Goal: Task Accomplishment & Management: Manage account settings

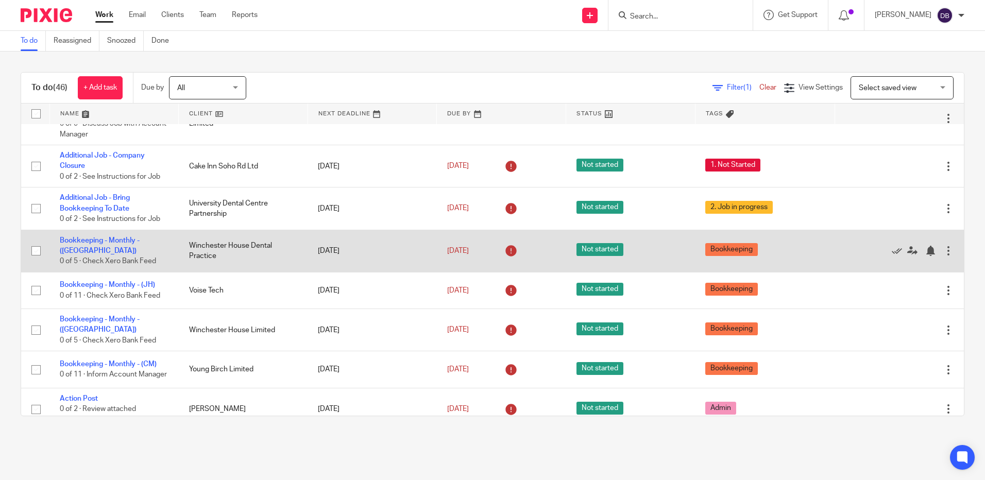
scroll to position [155, 0]
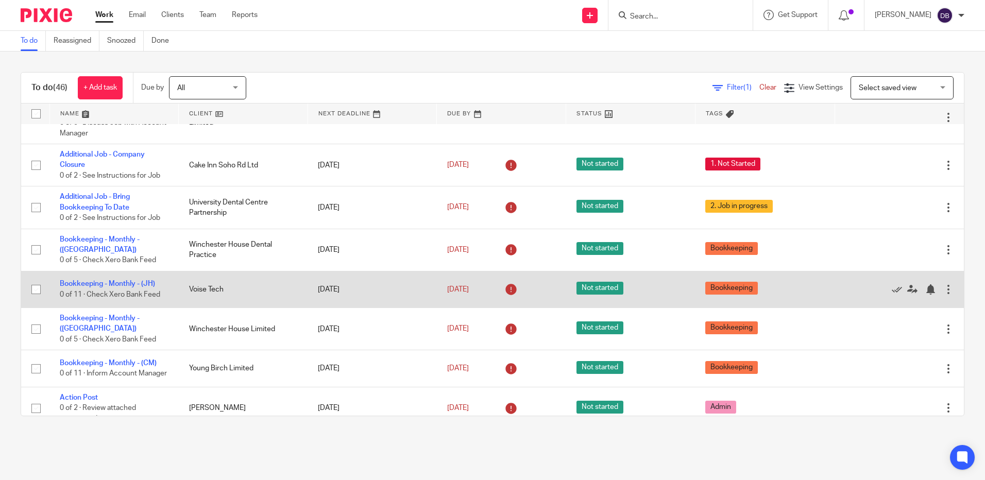
click at [34, 280] on input "checkbox" at bounding box center [36, 290] width 20 height 20
checkbox input "true"
click at [892, 284] on icon at bounding box center [897, 289] width 10 height 10
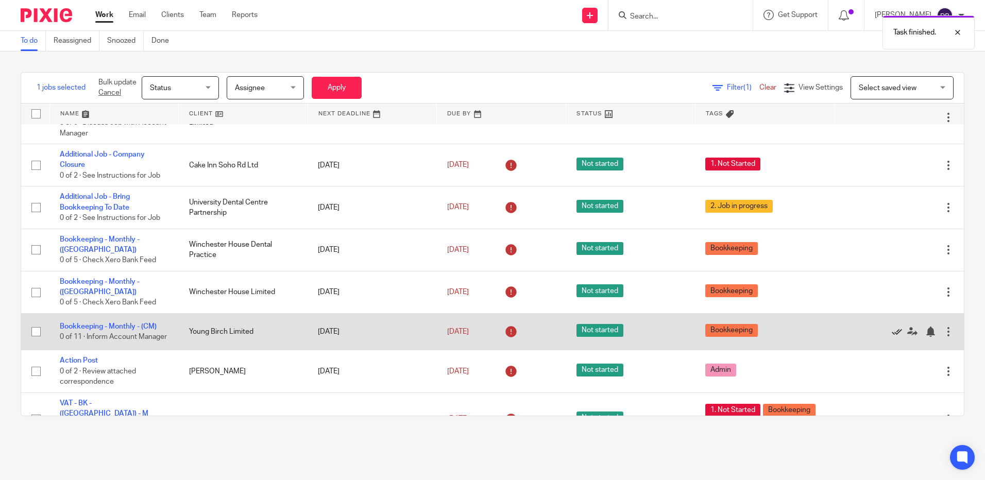
click at [892, 327] on icon at bounding box center [897, 332] width 10 height 10
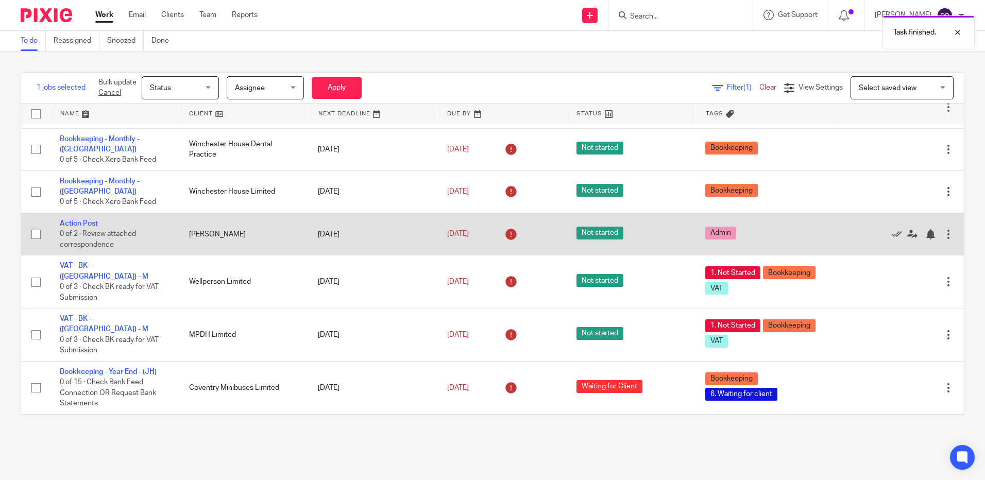
scroll to position [258, 0]
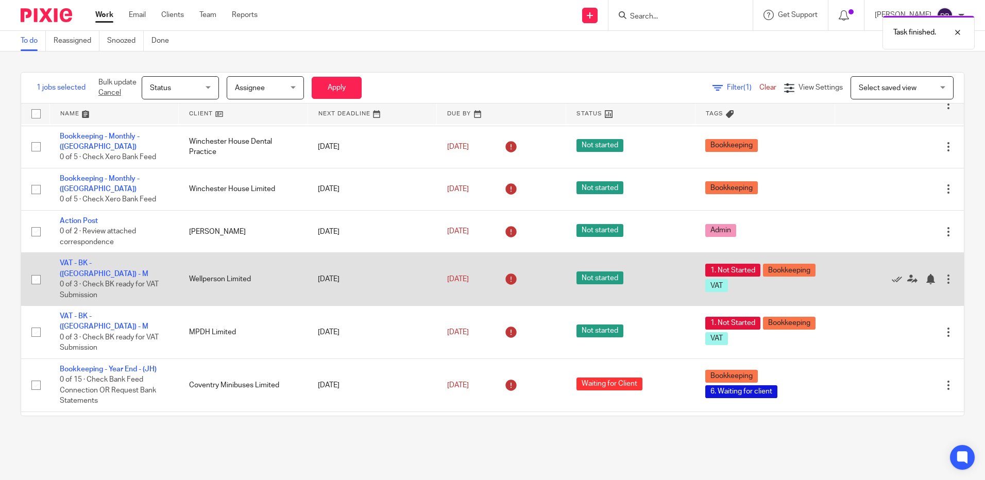
click at [38, 270] on input "checkbox" at bounding box center [36, 280] width 20 height 20
checkbox input "true"
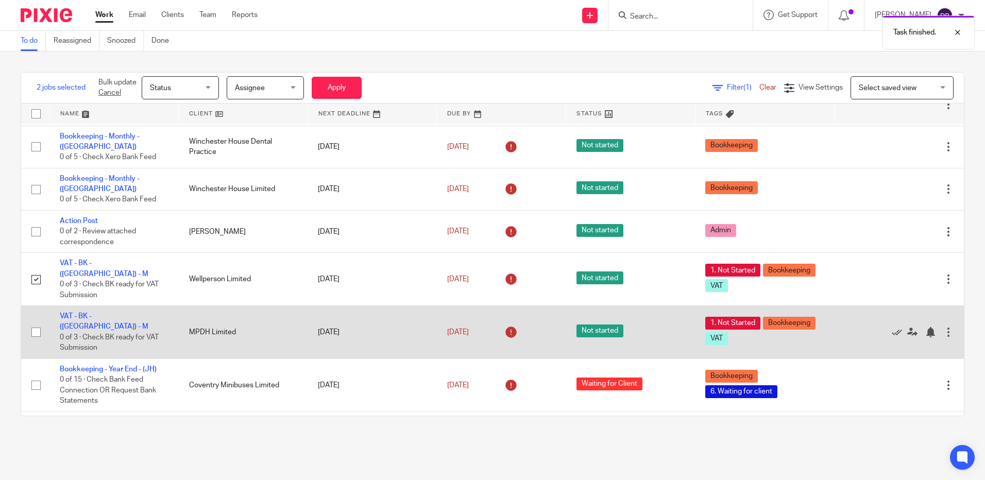
click at [30, 323] on input "checkbox" at bounding box center [36, 333] width 20 height 20
checkbox input "true"
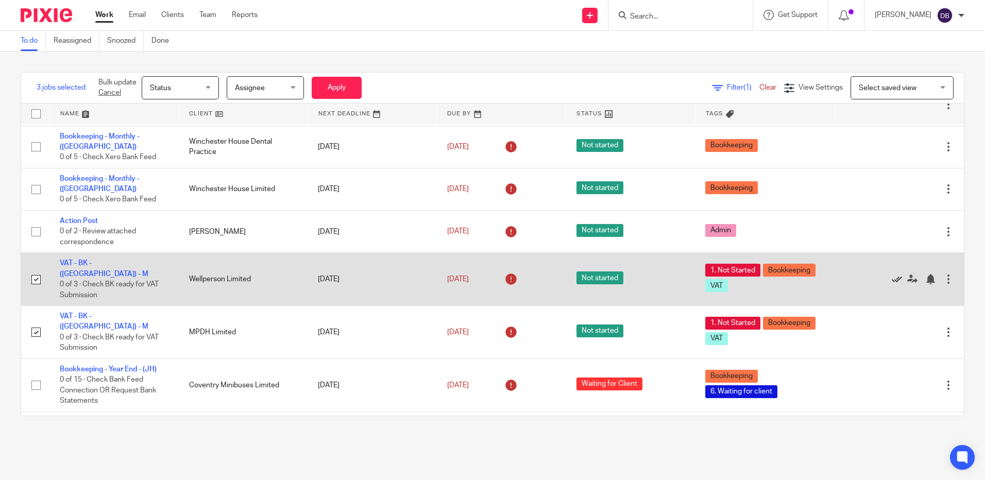
click at [892, 274] on icon at bounding box center [897, 279] width 10 height 10
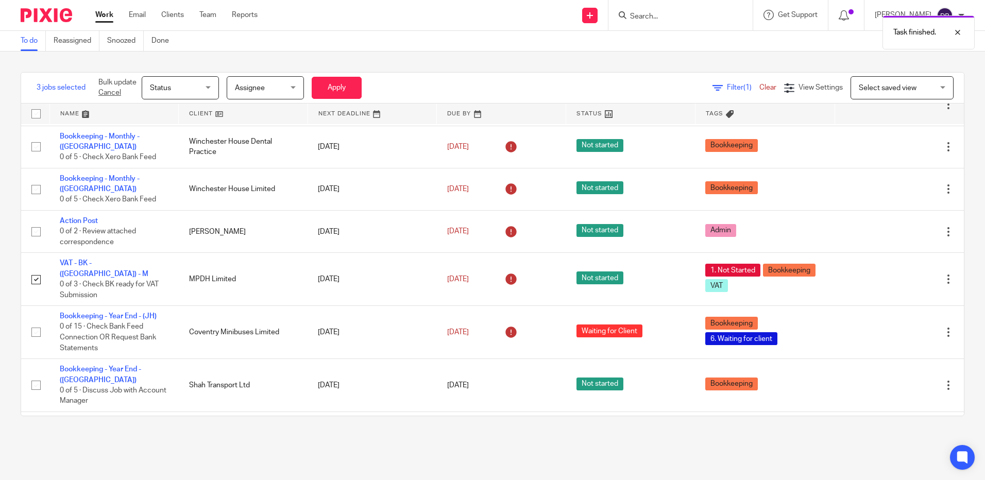
click at [892, 274] on icon at bounding box center [897, 279] width 10 height 10
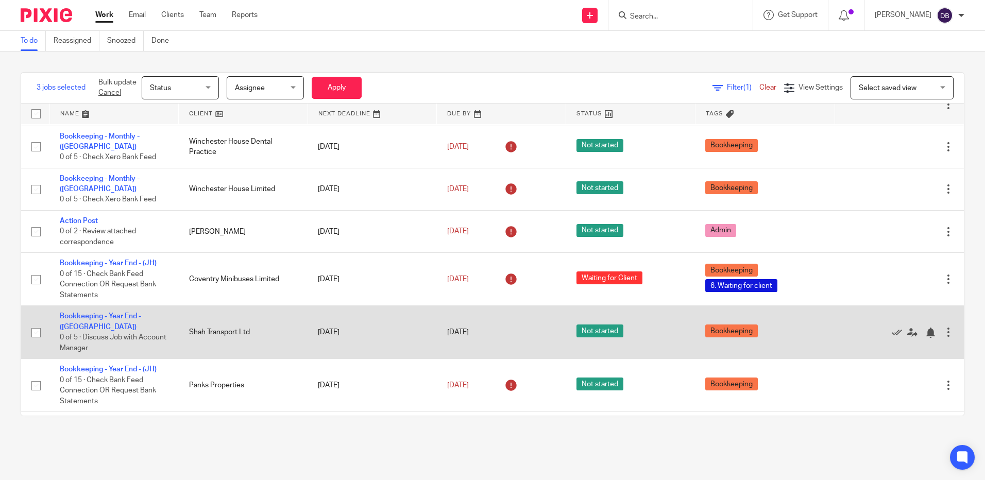
scroll to position [309, 0]
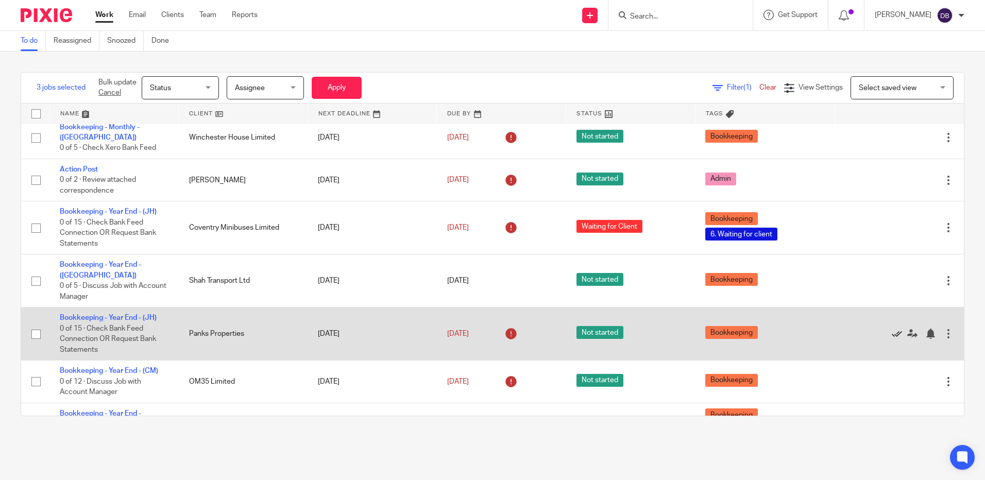
click at [892, 329] on icon at bounding box center [897, 334] width 10 height 10
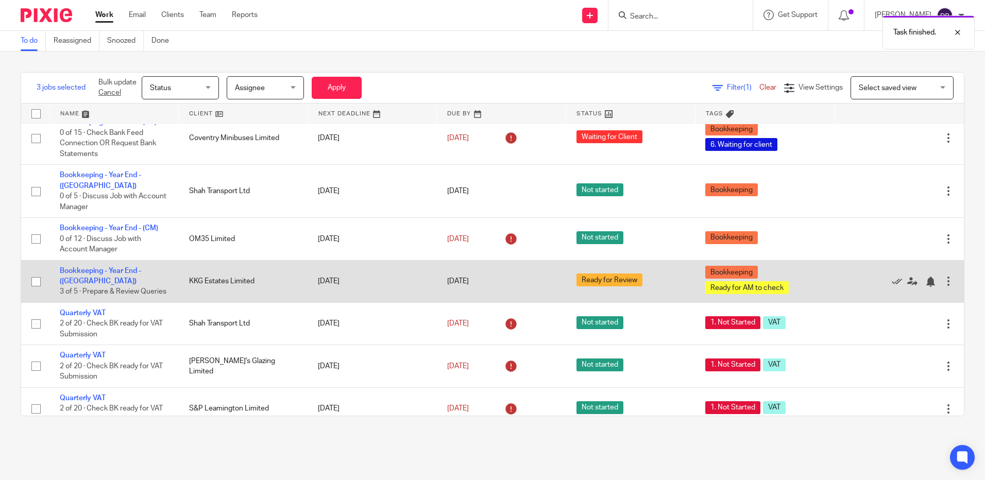
scroll to position [412, 0]
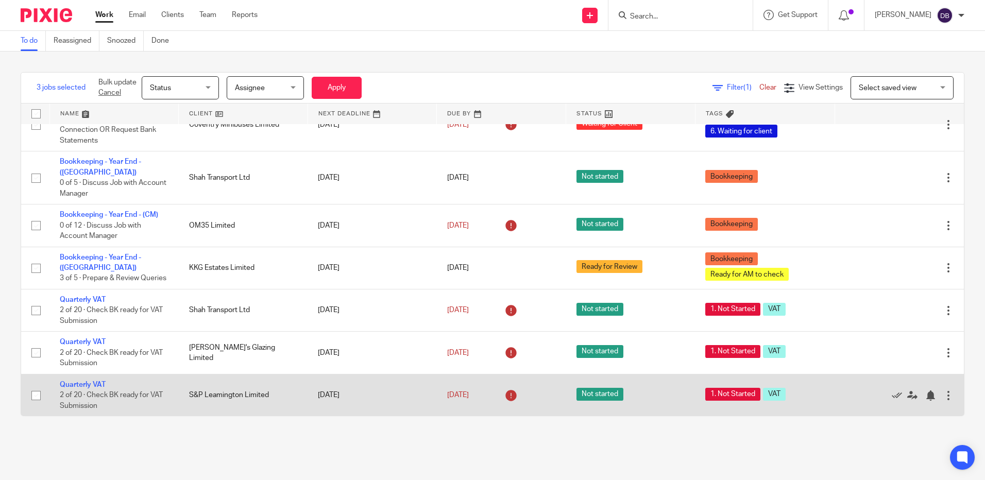
click at [31, 386] on input "checkbox" at bounding box center [36, 396] width 20 height 20
checkbox input "true"
